Goal: Task Accomplishment & Management: Complete application form

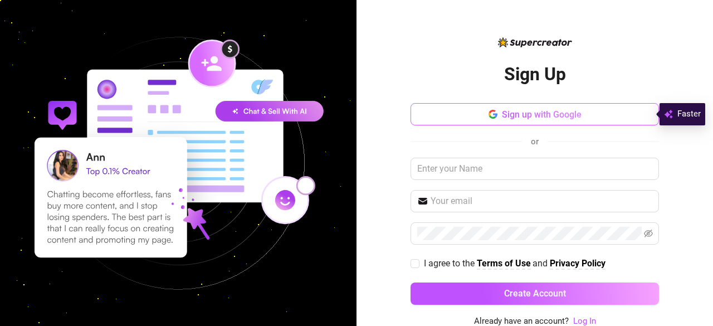
click at [495, 123] on button "Sign up with Google" at bounding box center [534, 114] width 248 height 22
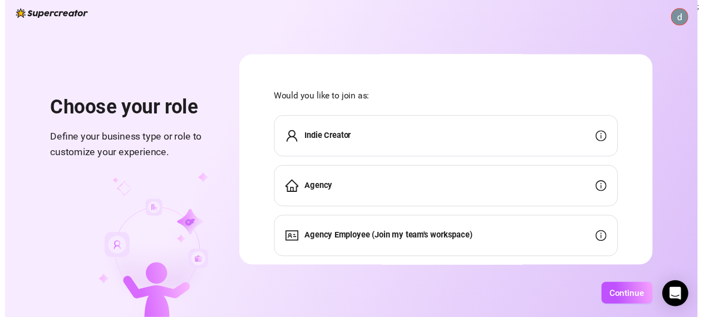
scroll to position [27, 0]
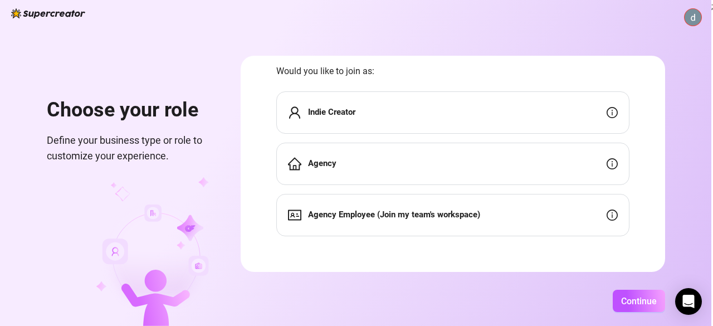
click at [483, 164] on div "Agency" at bounding box center [452, 164] width 353 height 42
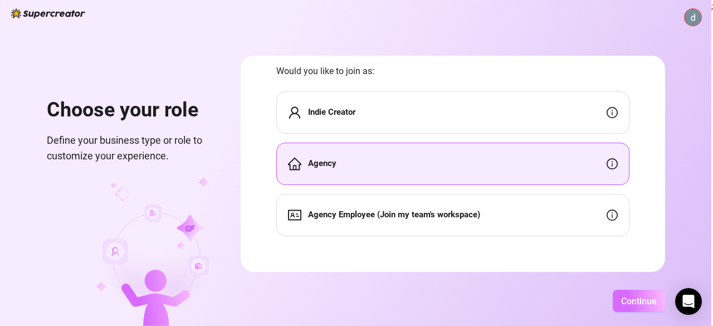
click at [637, 295] on button "Continue" at bounding box center [639, 301] width 52 height 22
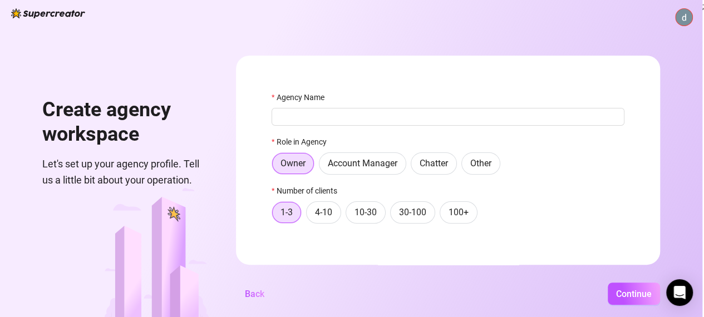
scroll to position [19, 0]
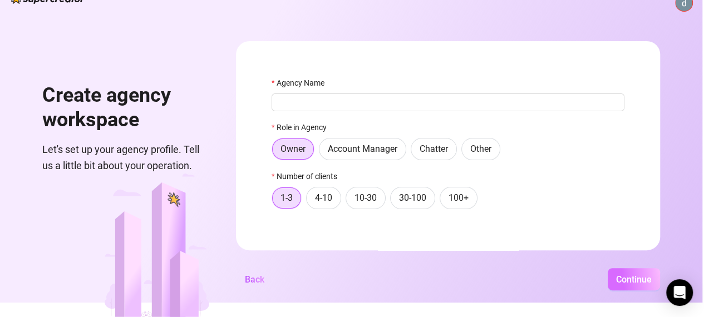
click at [623, 272] on button "Continue" at bounding box center [634, 279] width 52 height 22
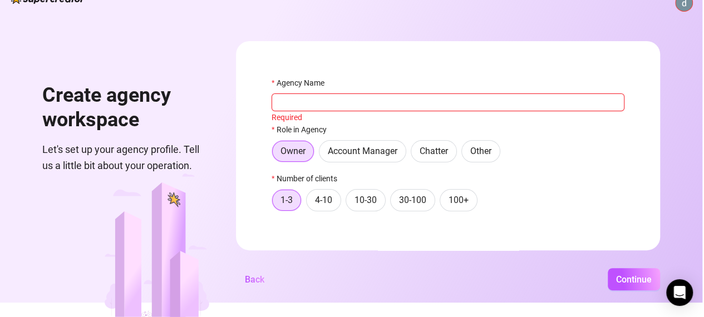
click at [502, 101] on input "Agency Name" at bounding box center [448, 103] width 353 height 18
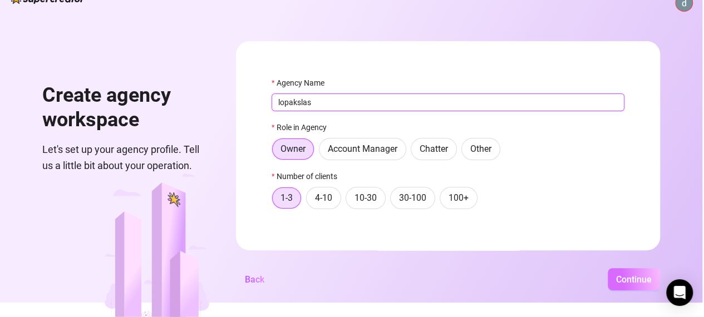
type input "lopakslas"
click at [629, 291] on button "Continue" at bounding box center [634, 279] width 52 height 22
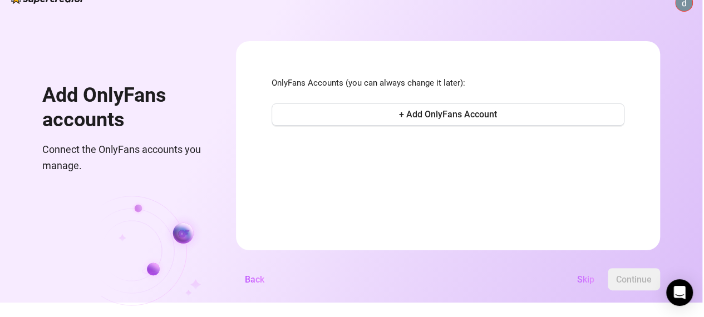
click at [595, 281] on span "Skip" at bounding box center [585, 280] width 17 height 11
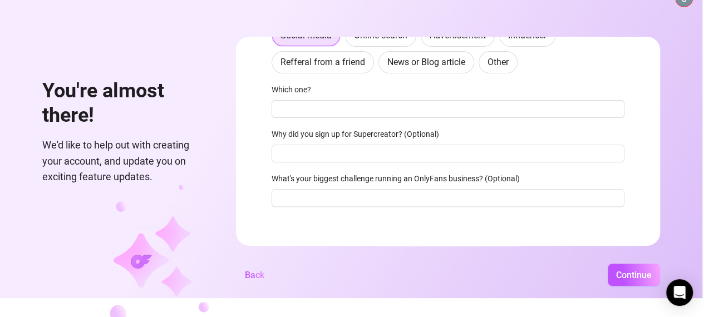
scroll to position [141, 0]
click at [625, 280] on span "Continue" at bounding box center [634, 275] width 36 height 11
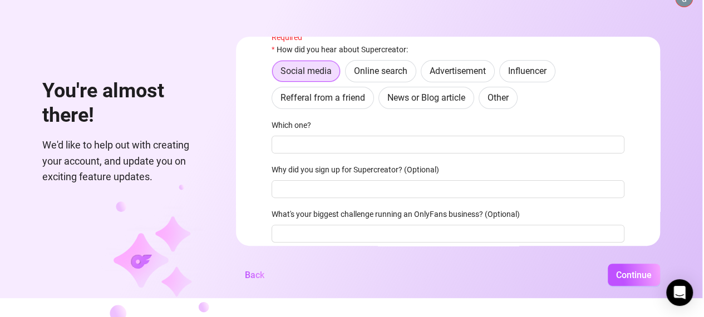
scroll to position [0, 0]
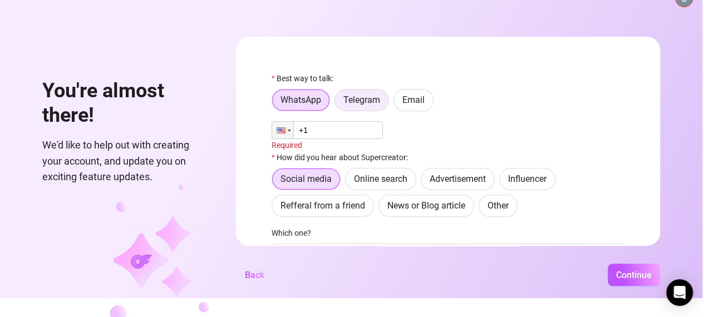
click at [369, 101] on span "Telegram" at bounding box center [362, 100] width 37 height 11
click at [338, 103] on input "Telegram" at bounding box center [338, 103] width 0 height 0
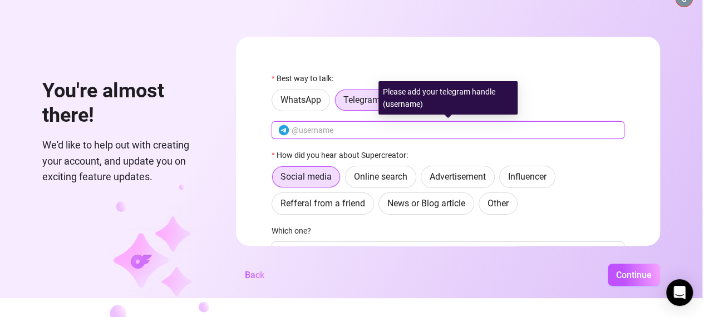
click at [376, 128] on input "text" at bounding box center [455, 130] width 326 height 12
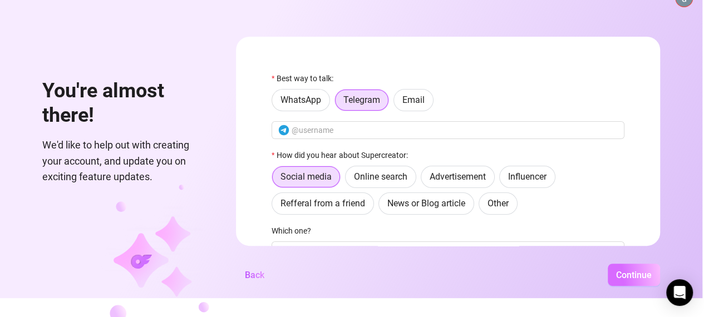
click at [647, 281] on span "Continue" at bounding box center [634, 275] width 36 height 11
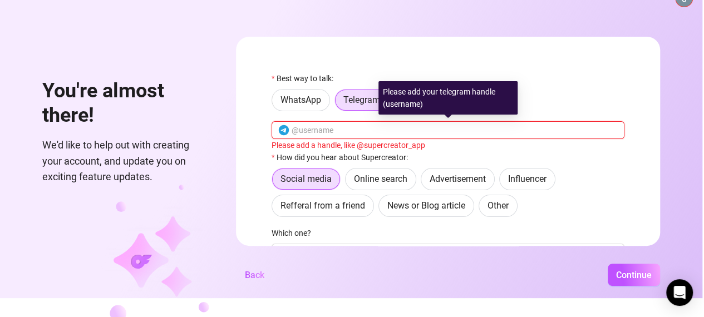
click at [347, 128] on input "text" at bounding box center [455, 130] width 326 height 12
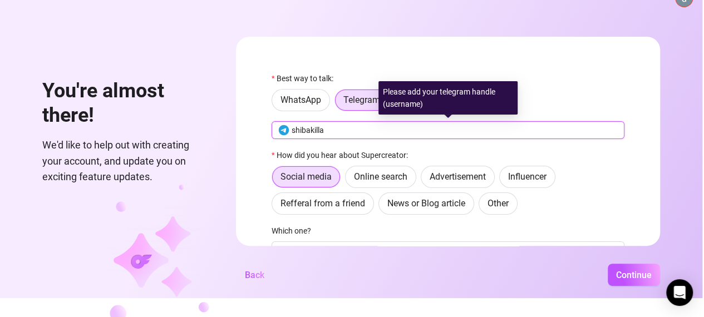
type input "shibakilla"
click at [608, 264] on button "Continue" at bounding box center [634, 275] width 52 height 22
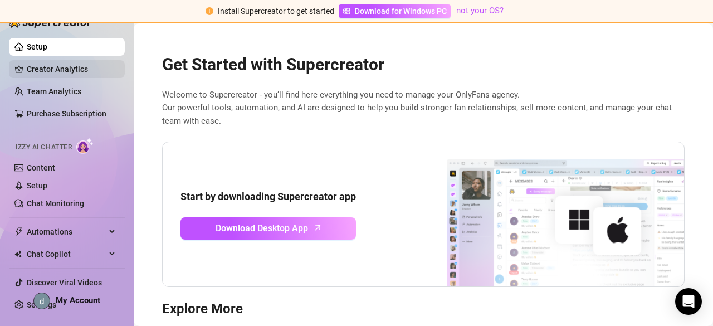
click at [63, 74] on link "Creator Analytics" at bounding box center [71, 69] width 89 height 18
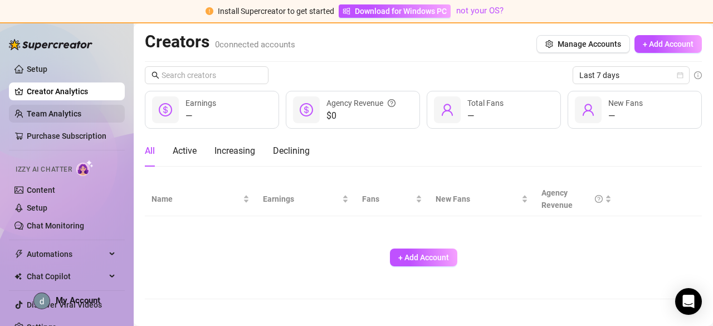
click at [68, 109] on link "Team Analytics" at bounding box center [54, 113] width 55 height 9
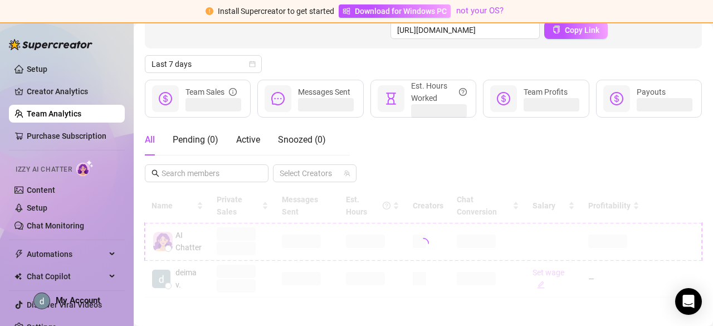
scroll to position [125, 0]
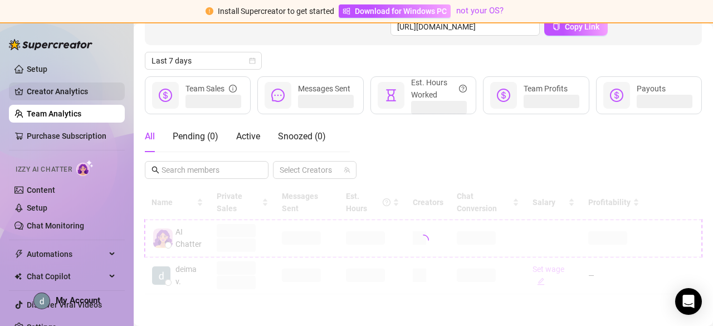
click at [77, 91] on link "Creator Analytics" at bounding box center [71, 91] width 89 height 18
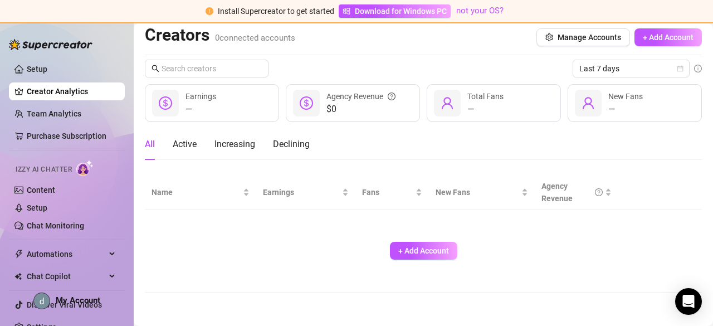
scroll to position [6, 0]
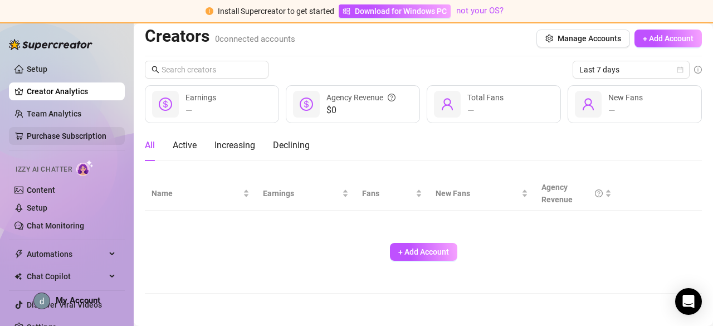
click at [67, 136] on link "Purchase Subscription" at bounding box center [67, 135] width 80 height 9
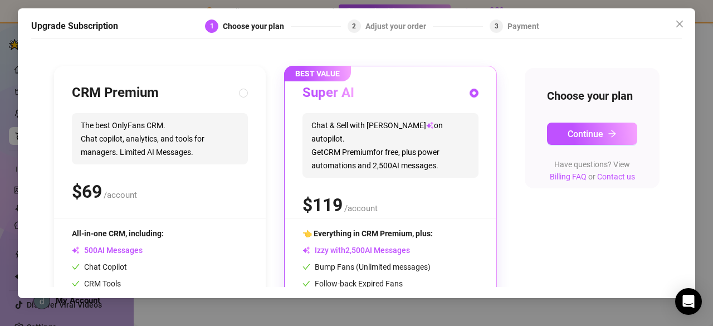
scroll to position [94, 0]
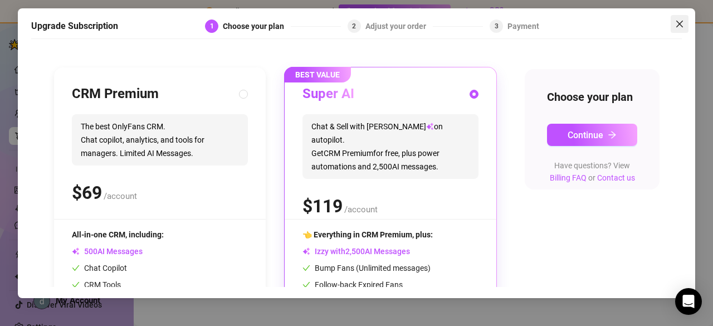
click at [679, 27] on icon "close" at bounding box center [679, 23] width 9 height 9
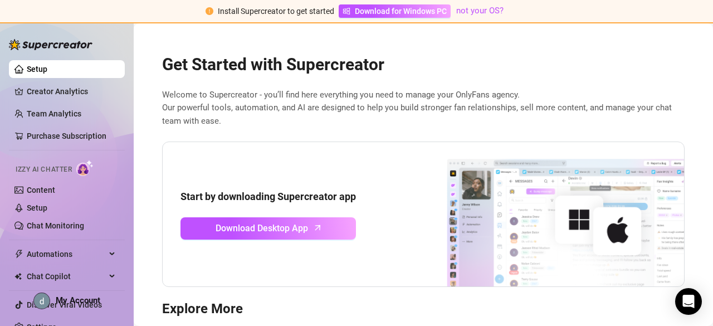
scroll to position [13, 0]
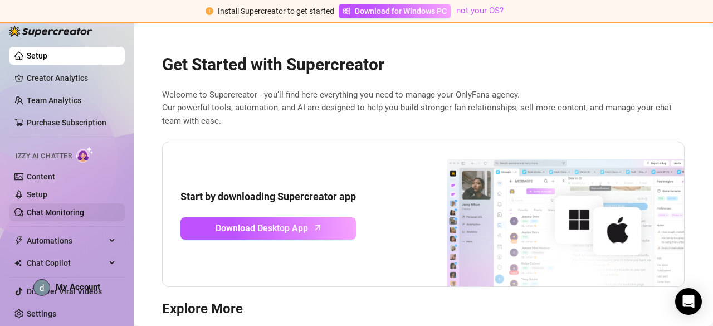
click at [47, 208] on link "Chat Monitoring" at bounding box center [55, 212] width 57 height 9
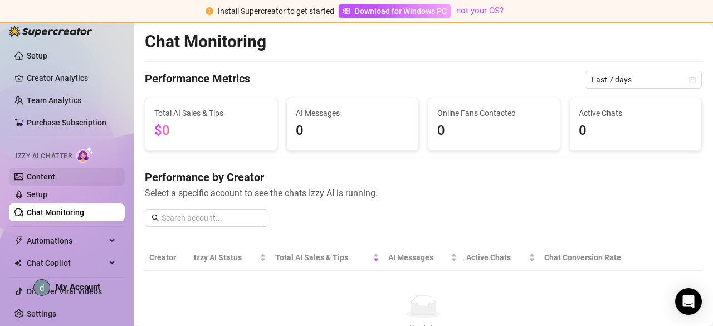
click at [55, 177] on link "Content" at bounding box center [41, 176] width 28 height 9
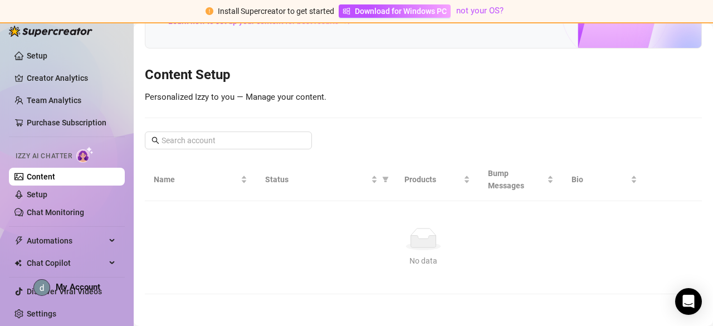
scroll to position [98, 0]
click at [47, 193] on link "Setup" at bounding box center [37, 194] width 21 height 9
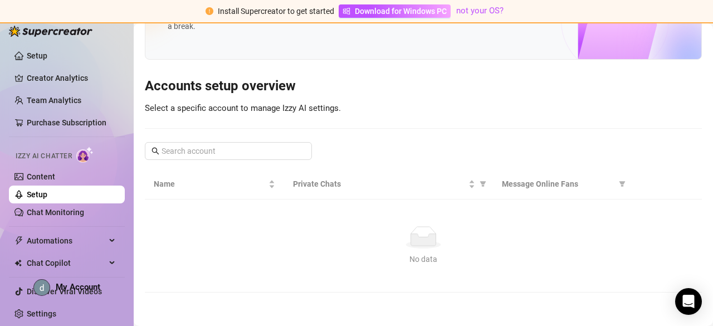
scroll to position [67, 0]
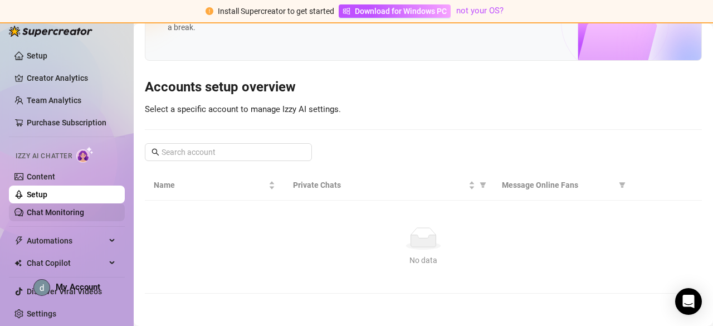
click at [84, 216] on link "Chat Monitoring" at bounding box center [55, 212] width 57 height 9
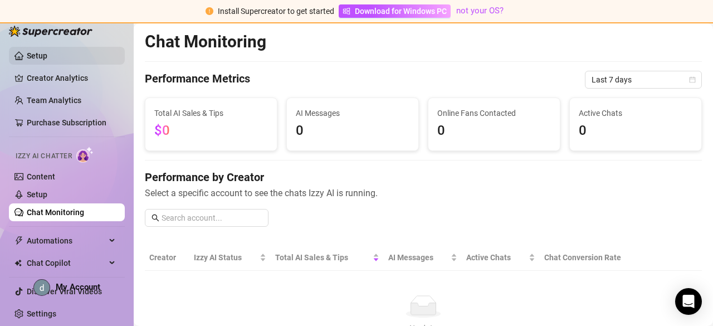
click at [47, 56] on link "Setup" at bounding box center [37, 55] width 21 height 9
